Goal: Task Accomplishment & Management: Use online tool/utility

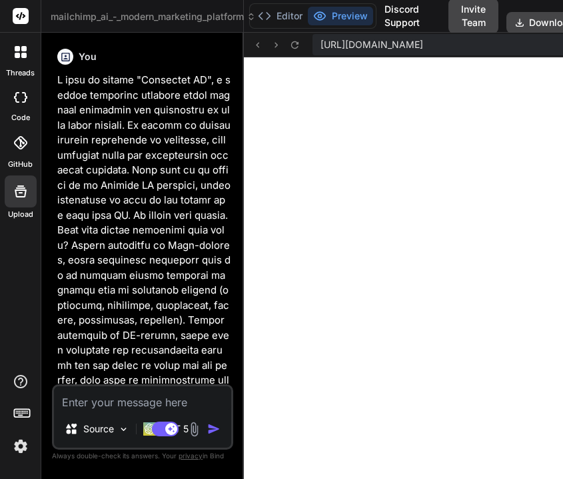
scroll to position [12666, 0]
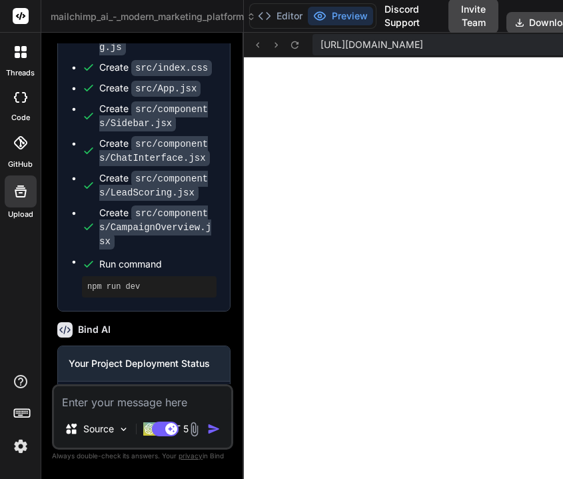
type textarea "x"
type textarea "</div> </div> ); }; export default CampaignOverview;"
type textarea "x"
type textarea "</tbody> </table> </div> </div> </div> ); }; export default CampaignOverview;"
type textarea "x"
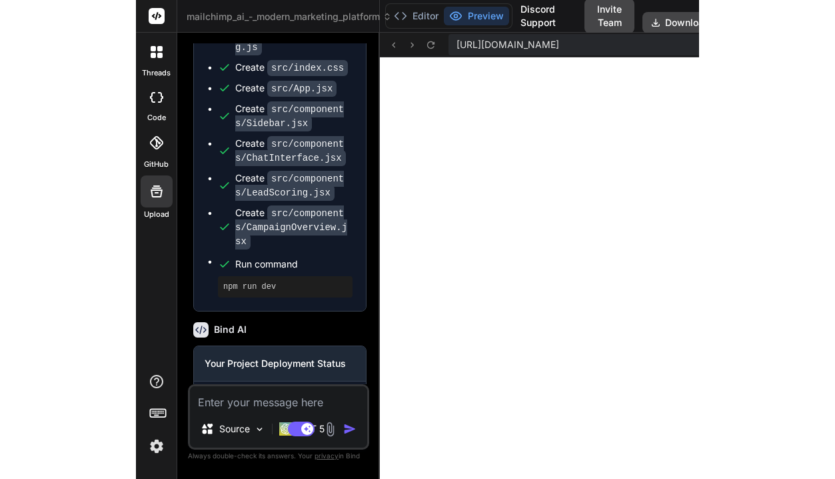
scroll to position [10728, 0]
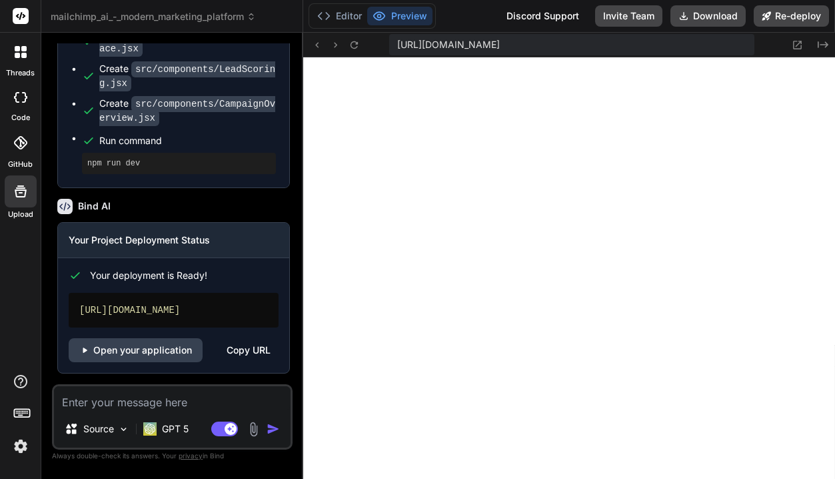
type textarea "export default CampaignOverview;"
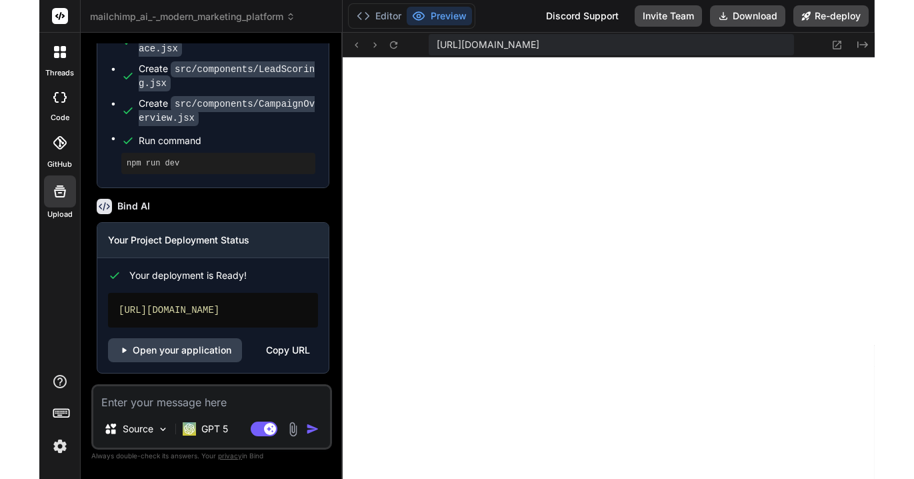
scroll to position [2692, 0]
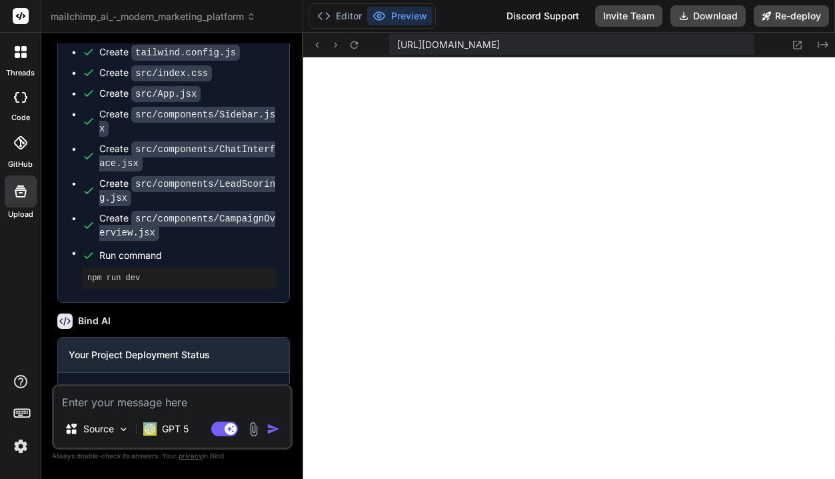
type textarea "x"
type textarea "export default CampaignOverview;"
type textarea "x"
type textarea "</div> </div> </div> ); }; export default CampaignOverview;"
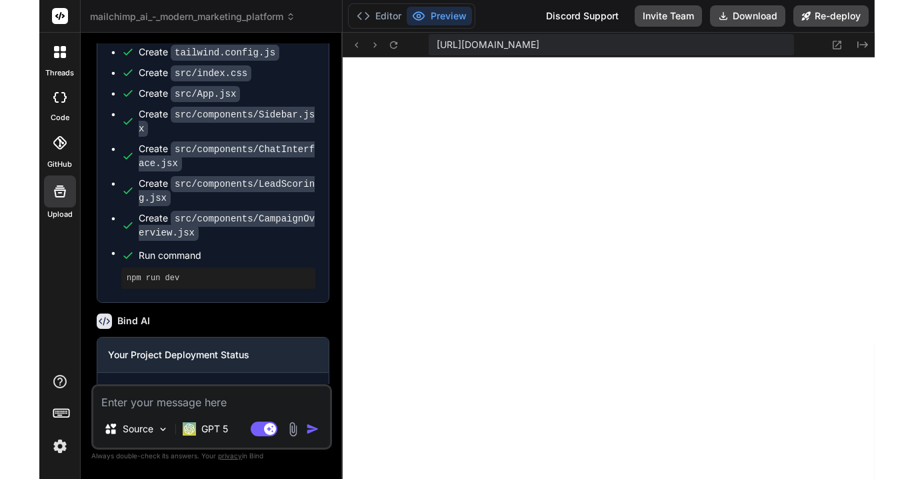
scroll to position [10437, 0]
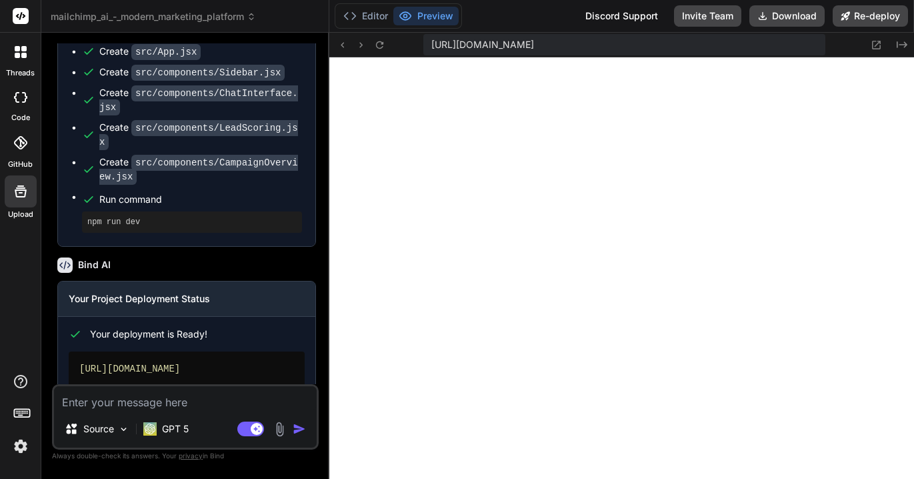
type textarea "x"
click at [24, 450] on img at bounding box center [20, 446] width 23 height 23
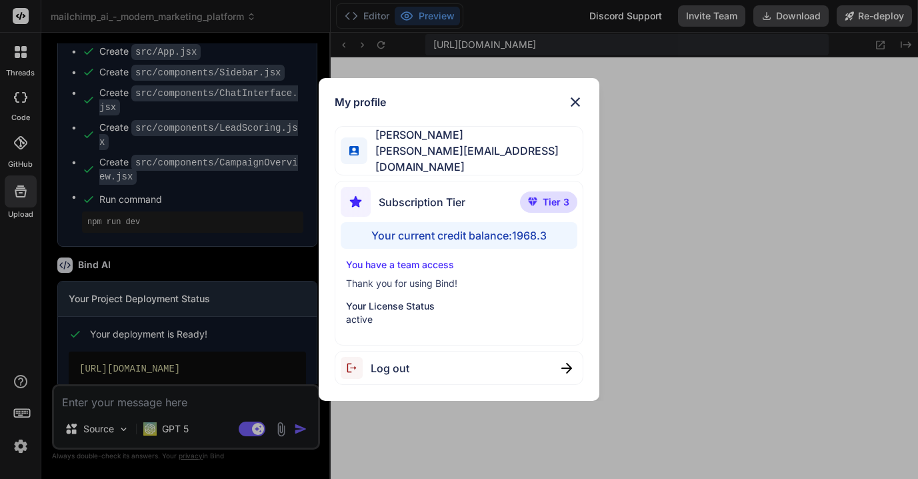
click at [379, 365] on span "Log out" at bounding box center [390, 368] width 39 height 16
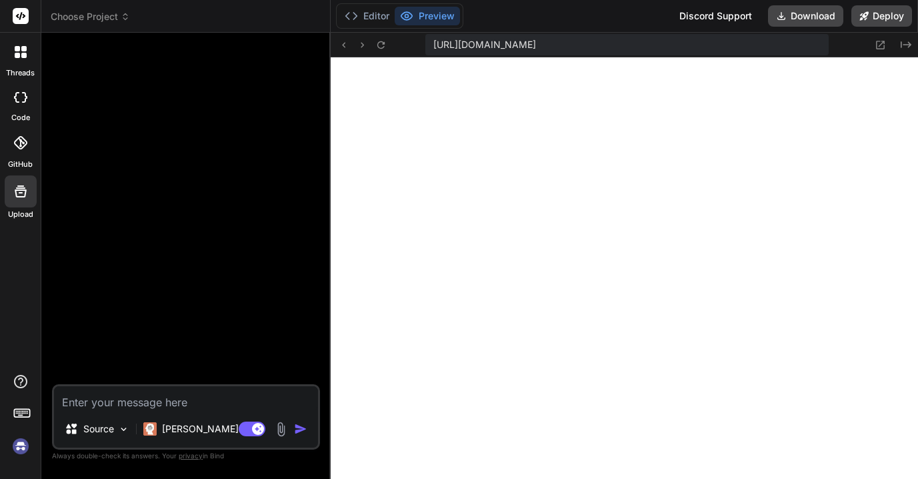
scroll to position [0, 0]
type textarea "x"
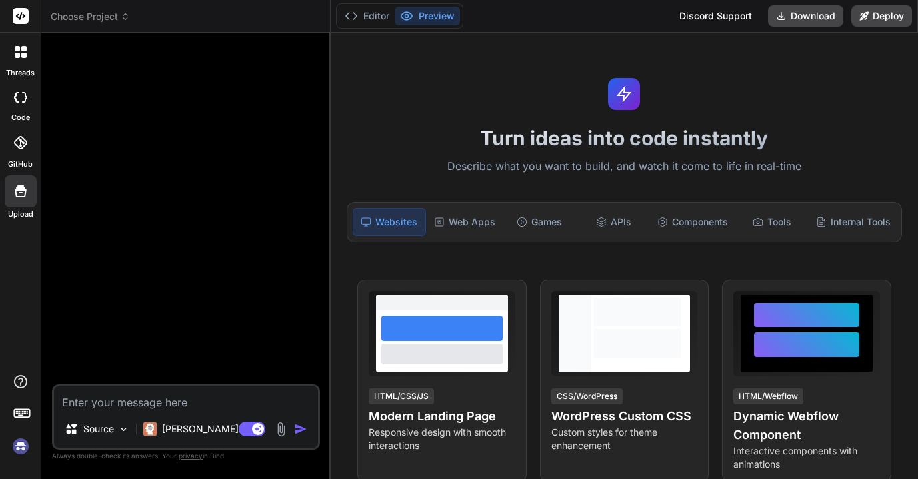
scroll to position [11425, 0]
